Goal: Check status: Check status

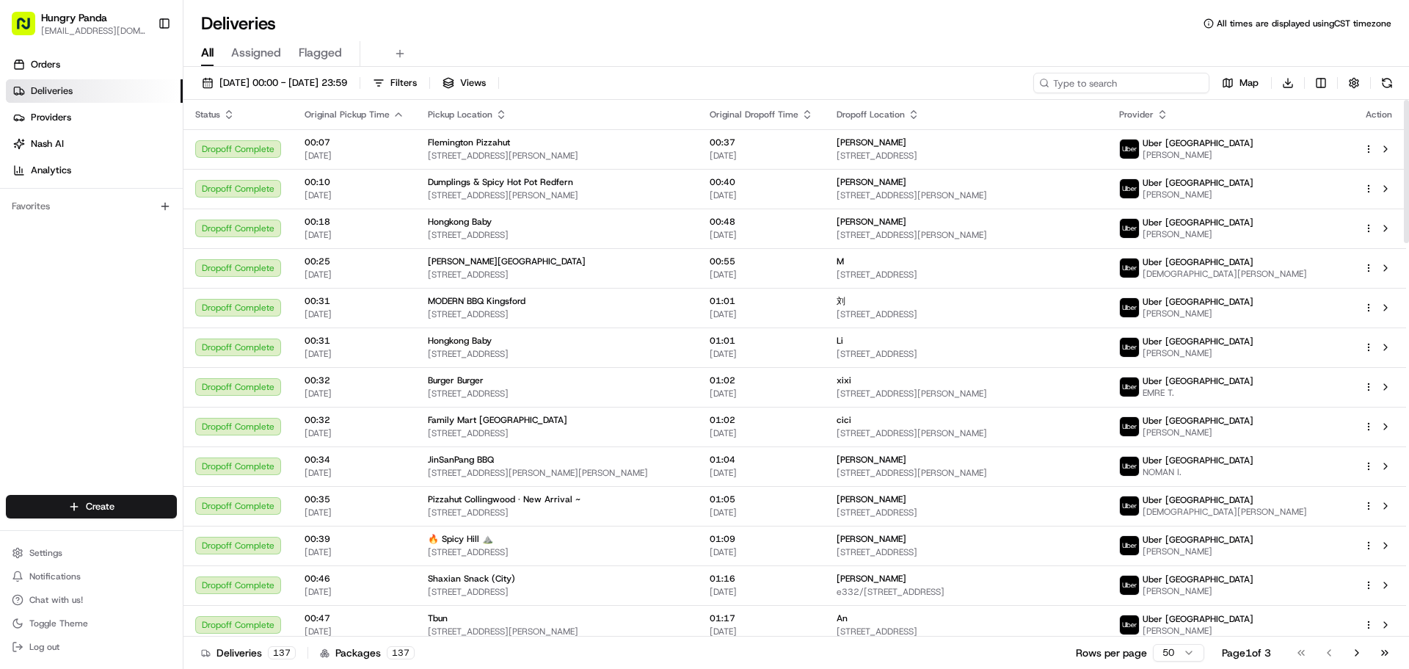
click at [1148, 81] on input at bounding box center [1121, 83] width 176 height 21
paste input "7907901295555777981653"
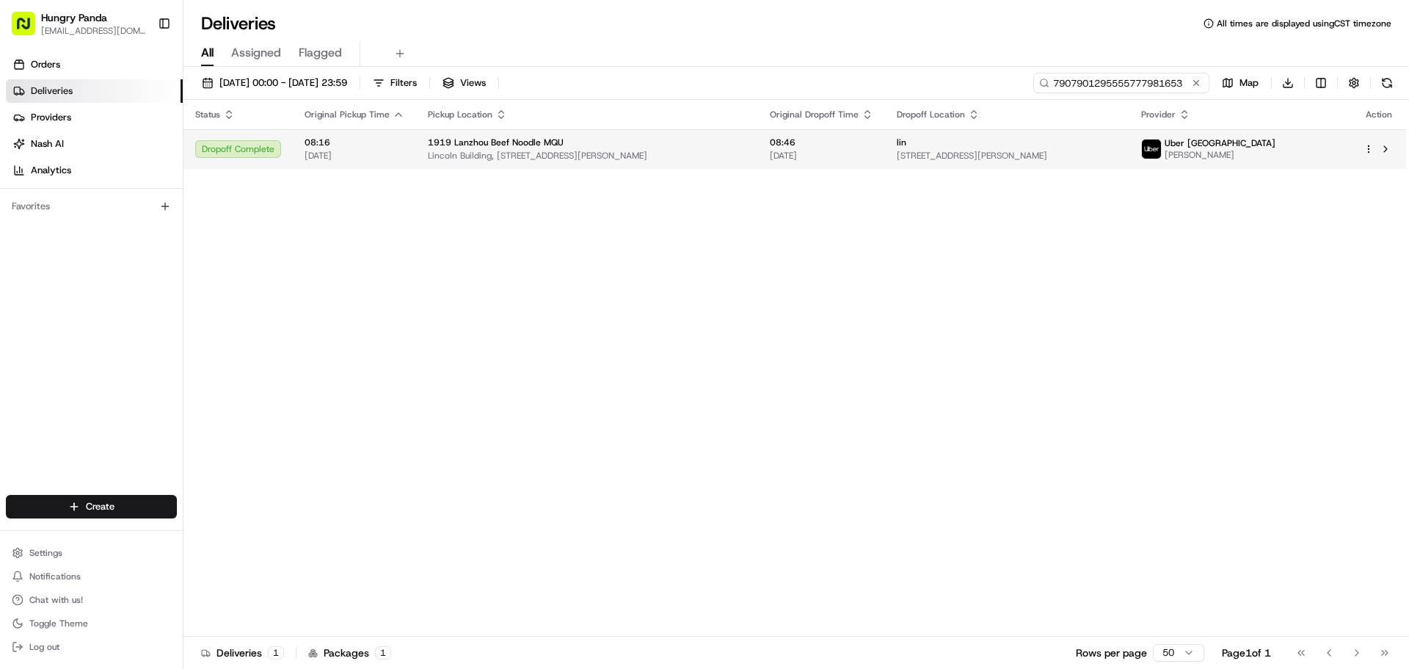
type input "7907901295555777981653"
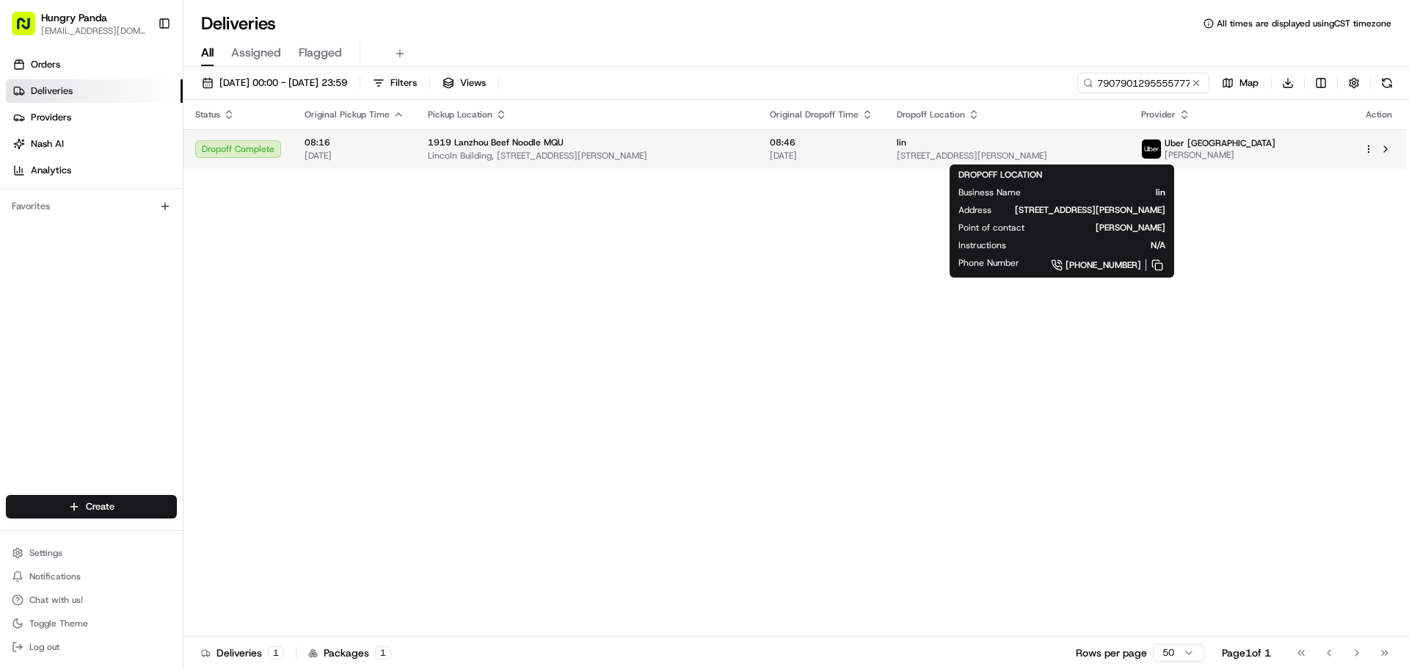
click at [1004, 153] on span "[STREET_ADDRESS][PERSON_NAME]" at bounding box center [1008, 156] width 222 height 12
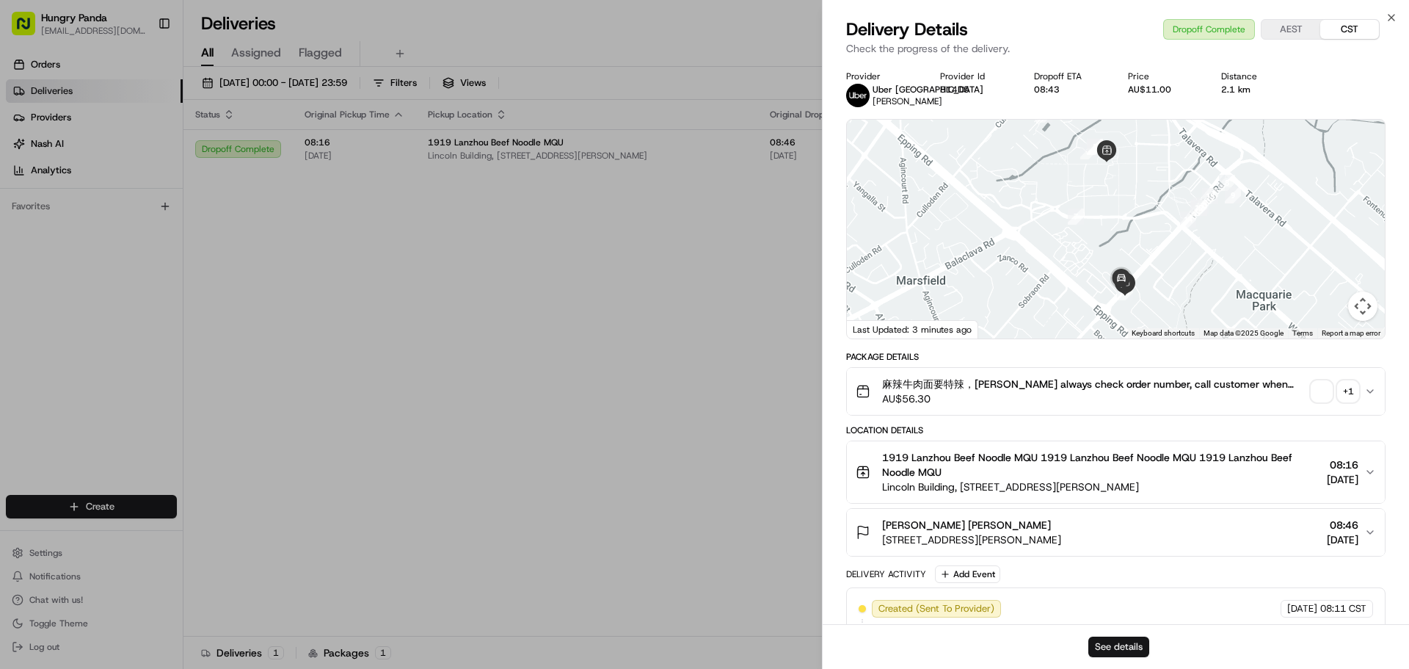
click at [1102, 646] on button "See details" at bounding box center [1118, 646] width 61 height 21
